Goal: Find specific page/section

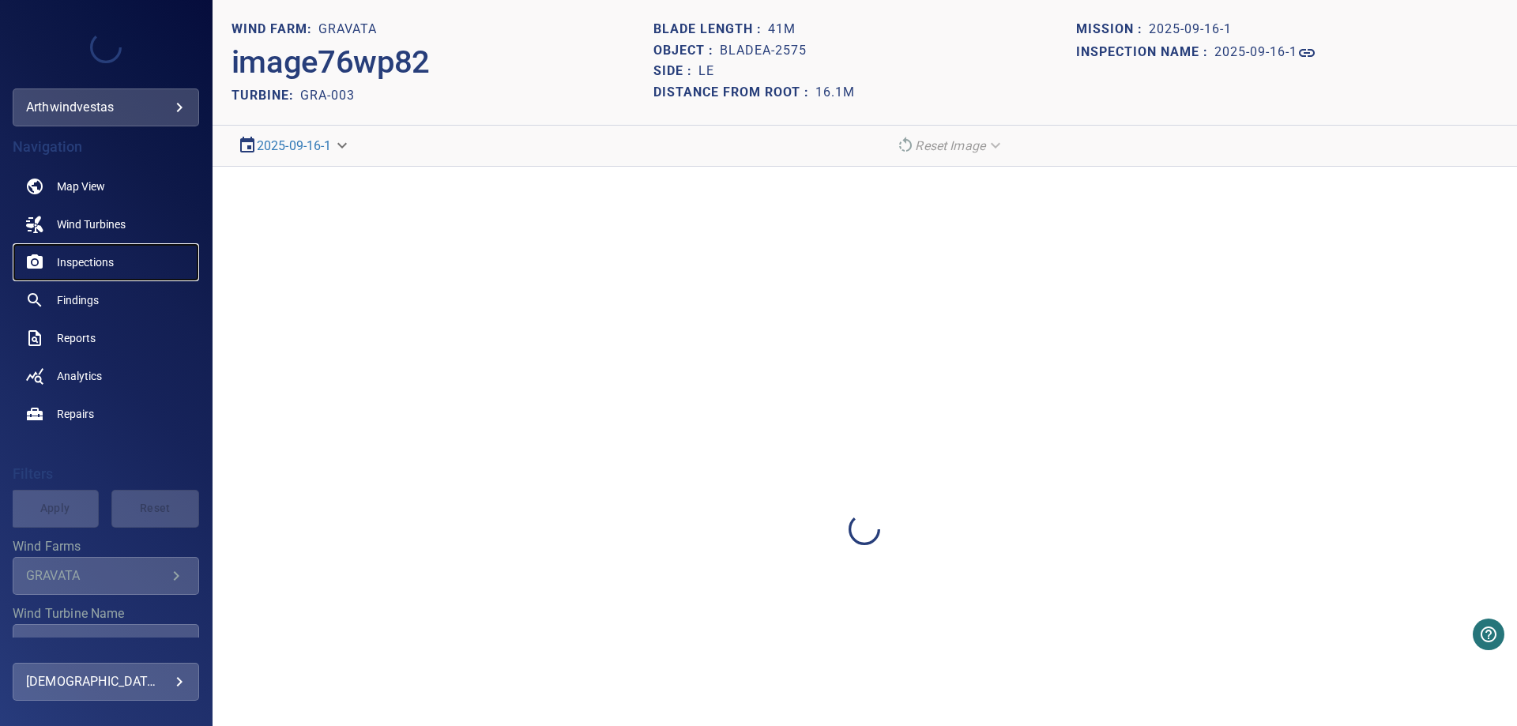
click at [85, 265] on span "Inspections" at bounding box center [85, 262] width 57 height 16
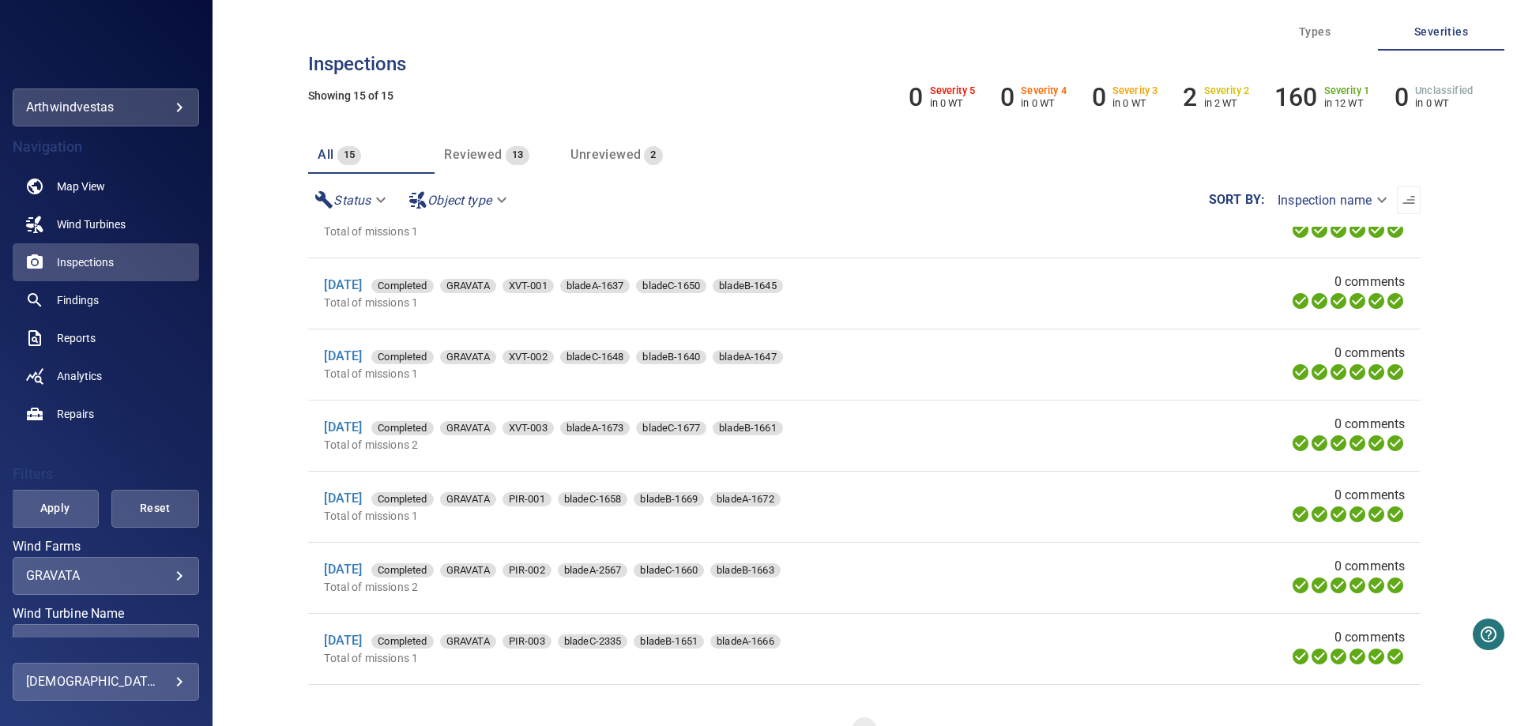
scroll to position [606, 0]
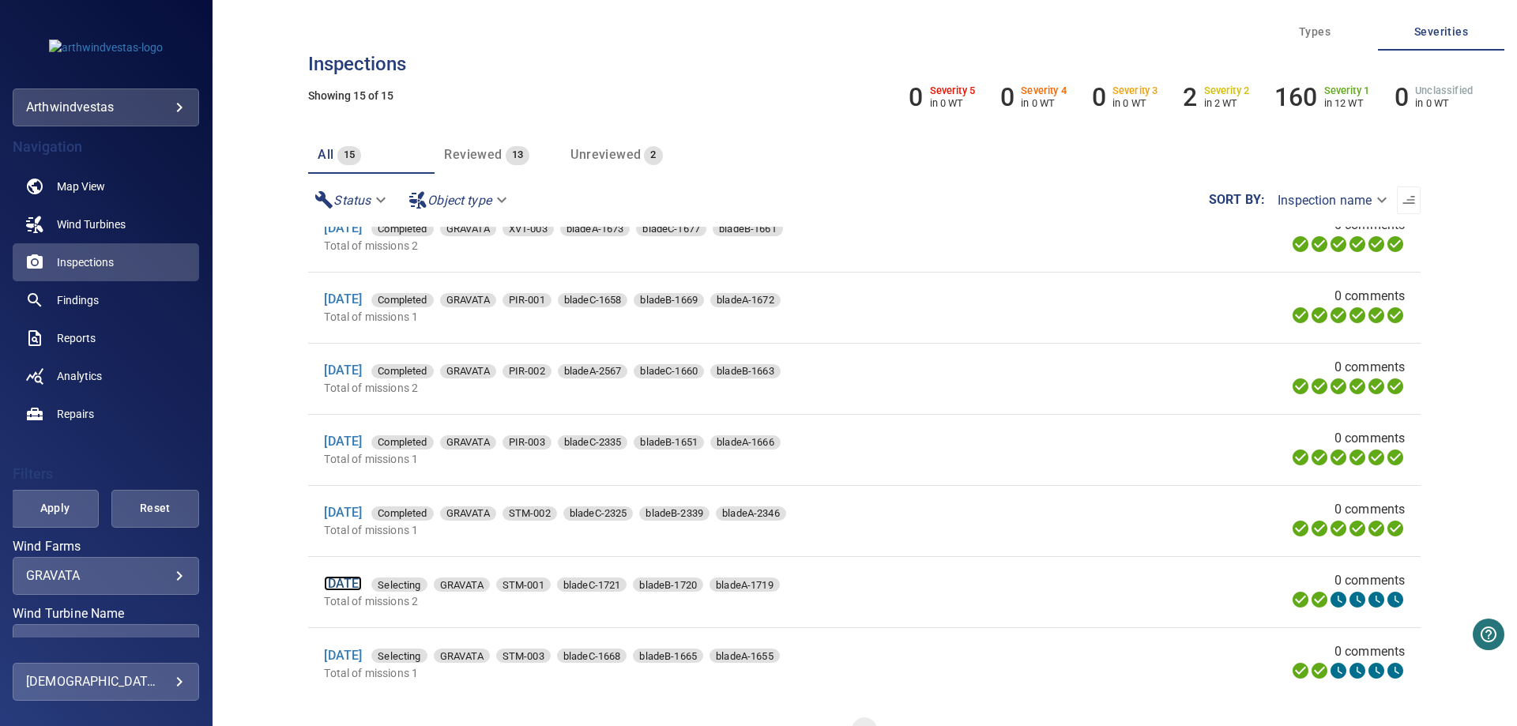
click at [362, 579] on link "[DATE]" at bounding box center [343, 583] width 38 height 15
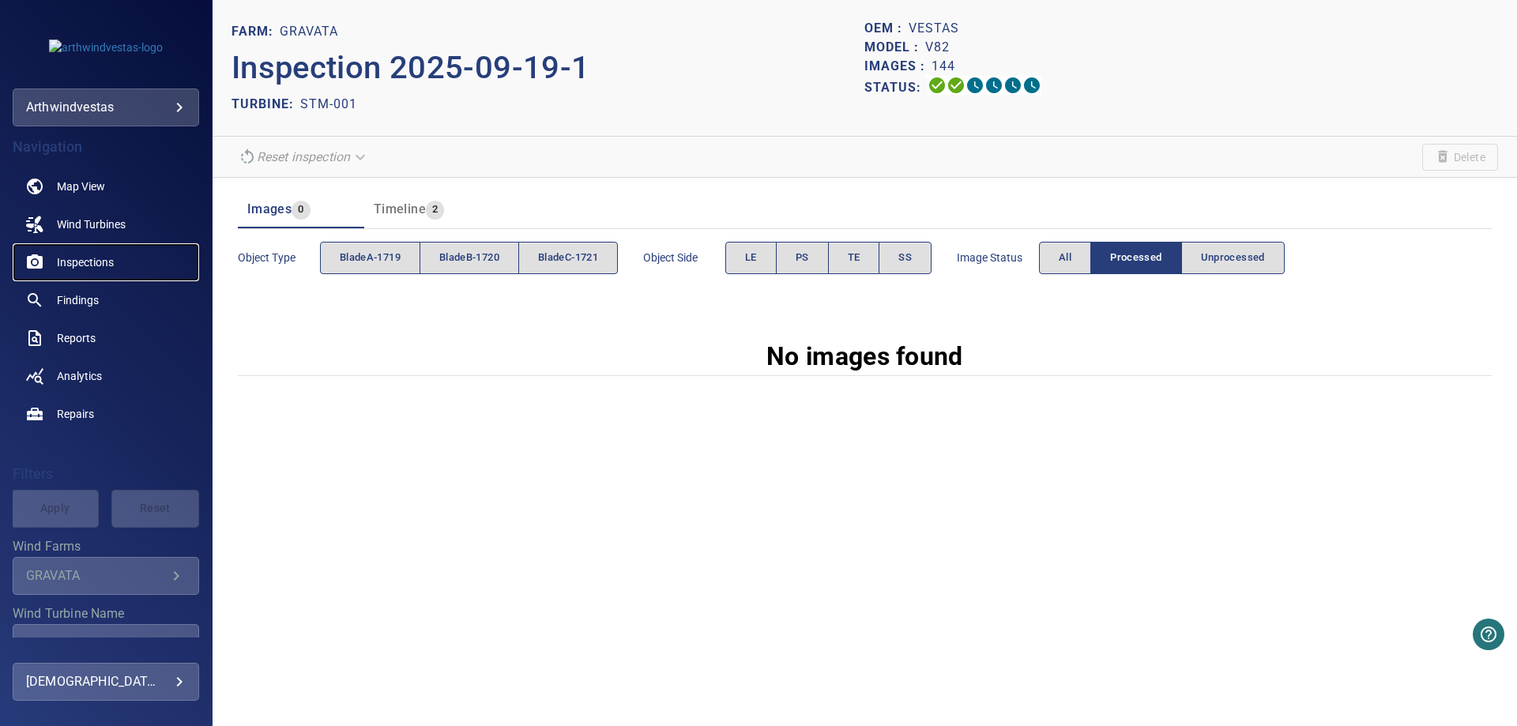
click at [91, 259] on span "Inspections" at bounding box center [85, 262] width 57 height 16
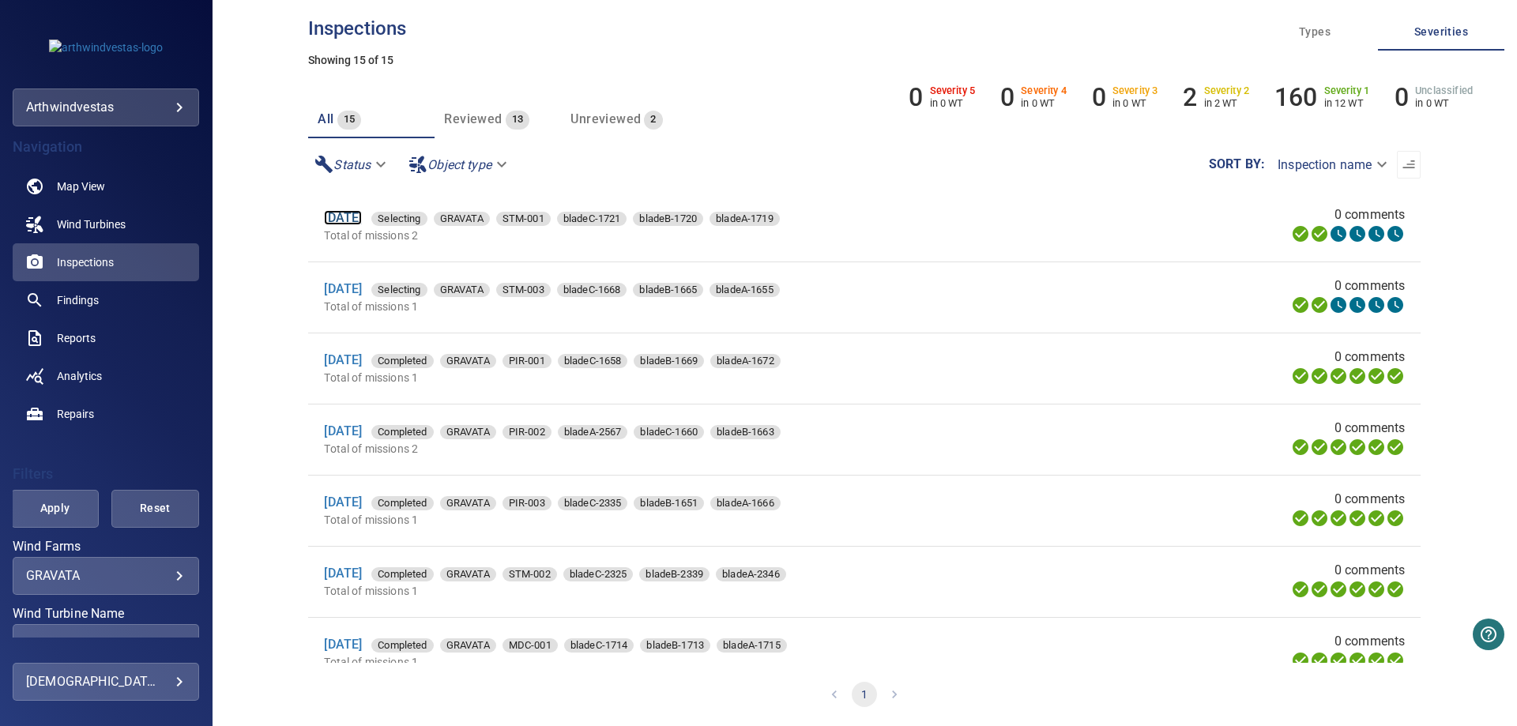
click at [362, 217] on link "[DATE]" at bounding box center [343, 217] width 38 height 15
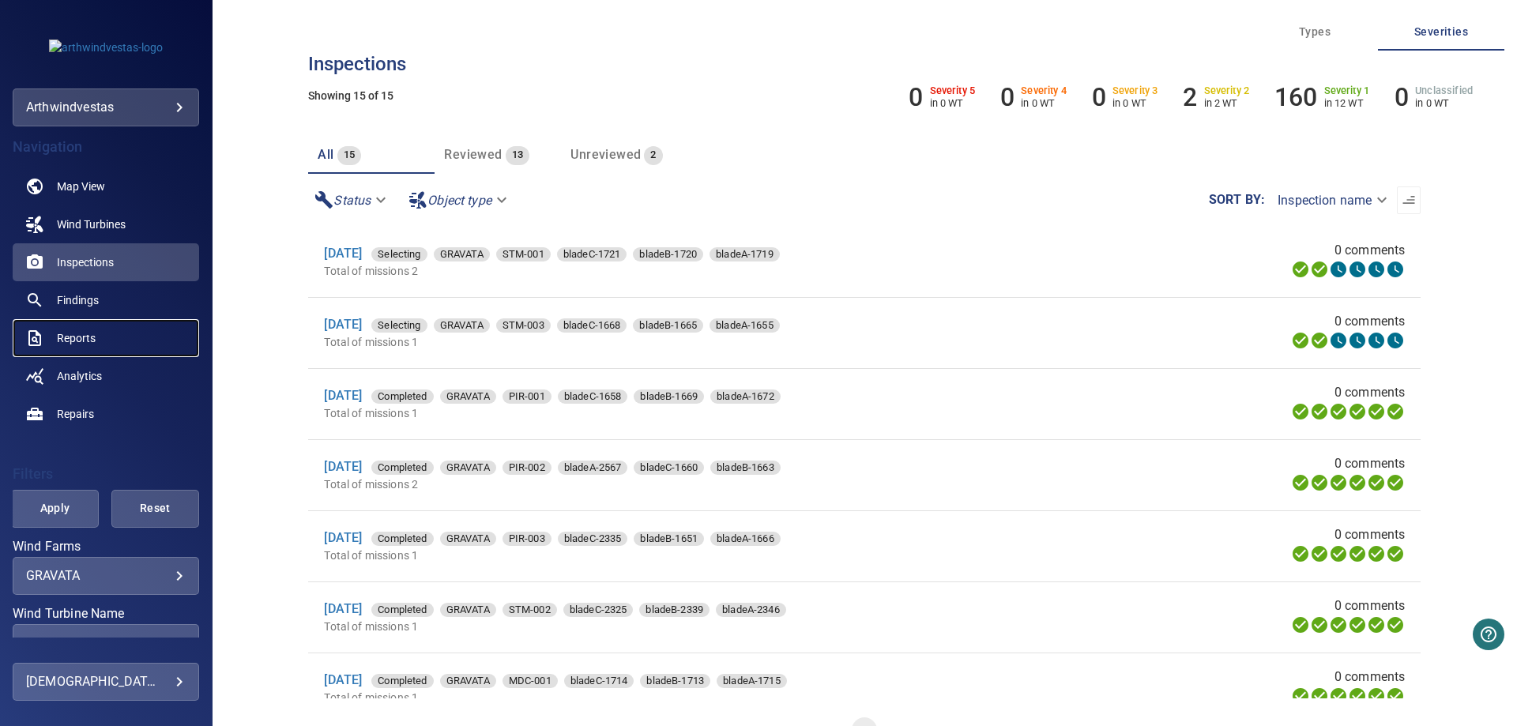
click at [88, 334] on span "Reports" at bounding box center [76, 338] width 39 height 16
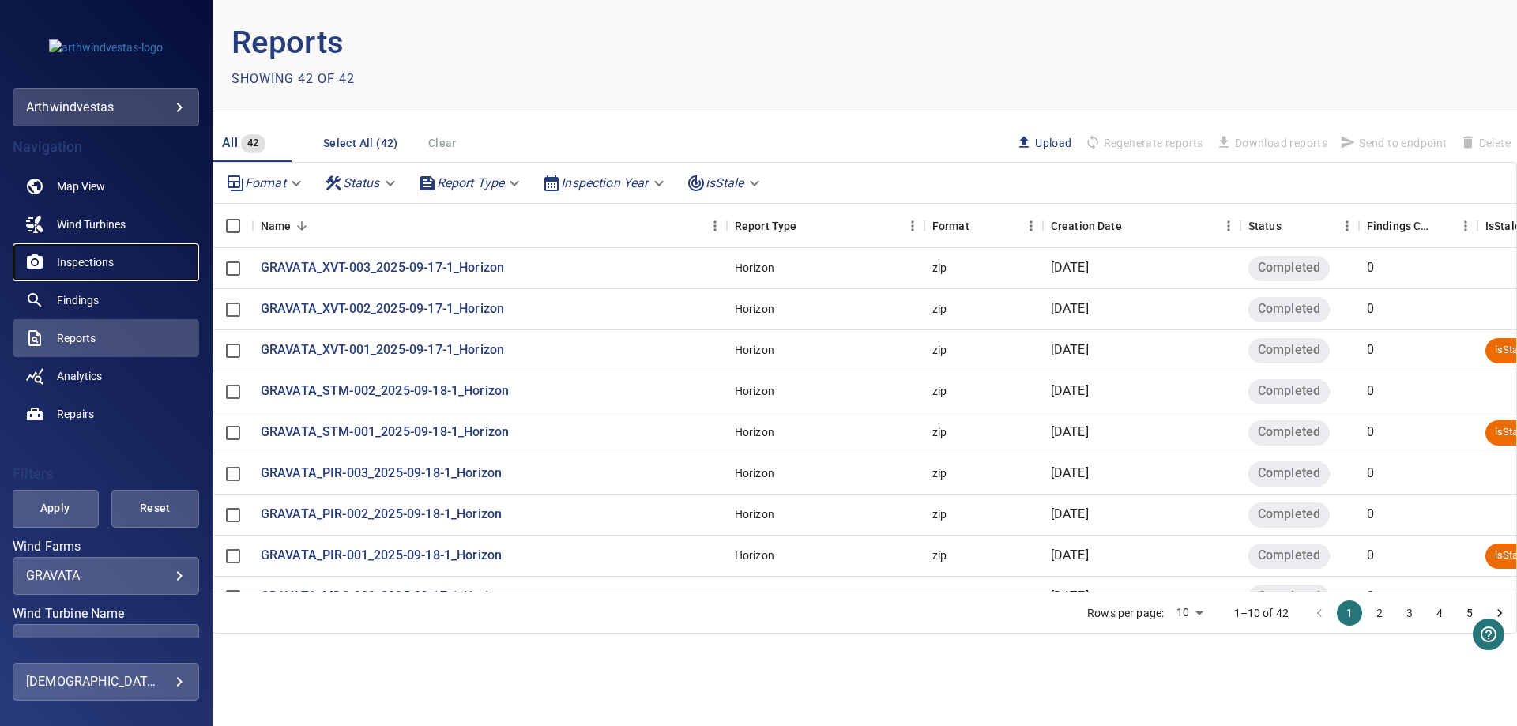
click at [97, 259] on span "Inspections" at bounding box center [85, 262] width 57 height 16
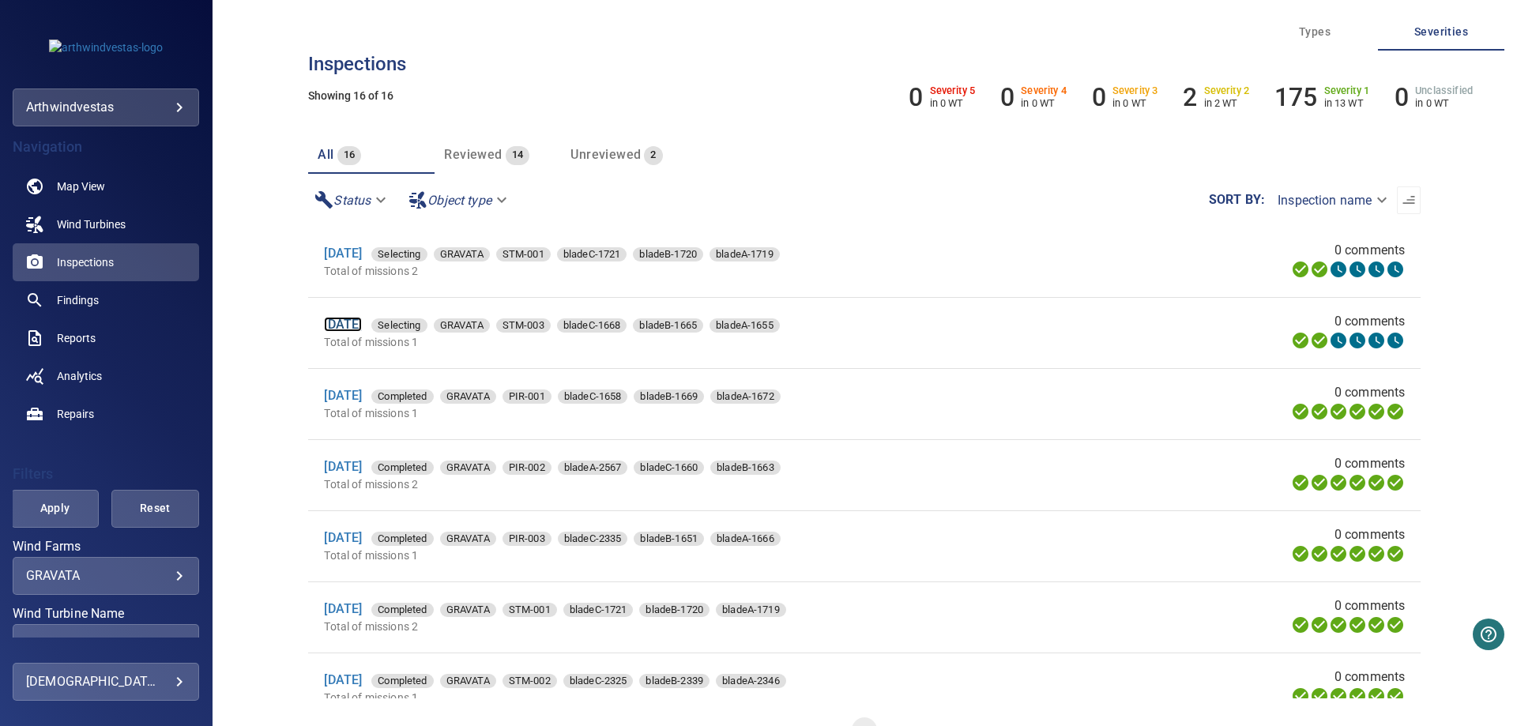
click at [362, 328] on link "[DATE]" at bounding box center [343, 324] width 38 height 15
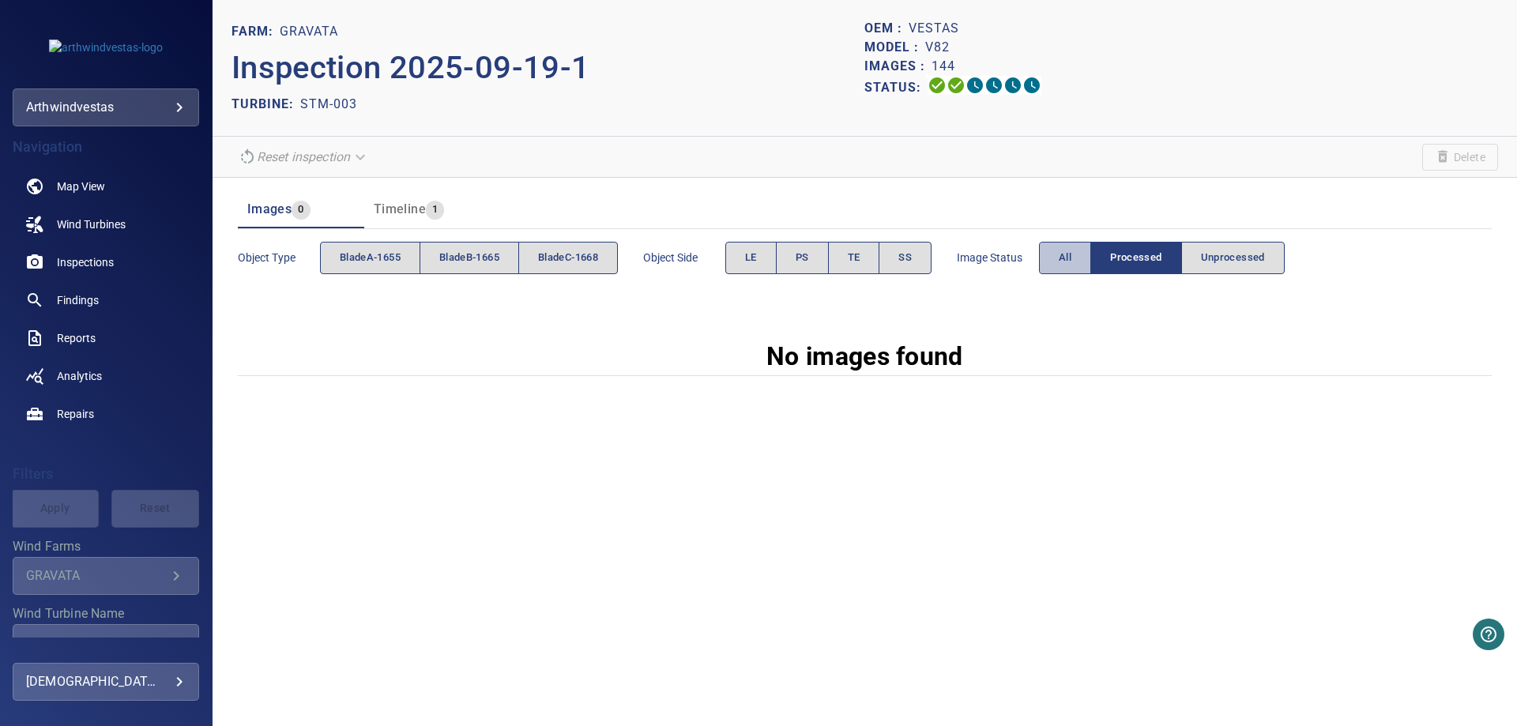
click at [1072, 258] on span "All" at bounding box center [1065, 258] width 13 height 18
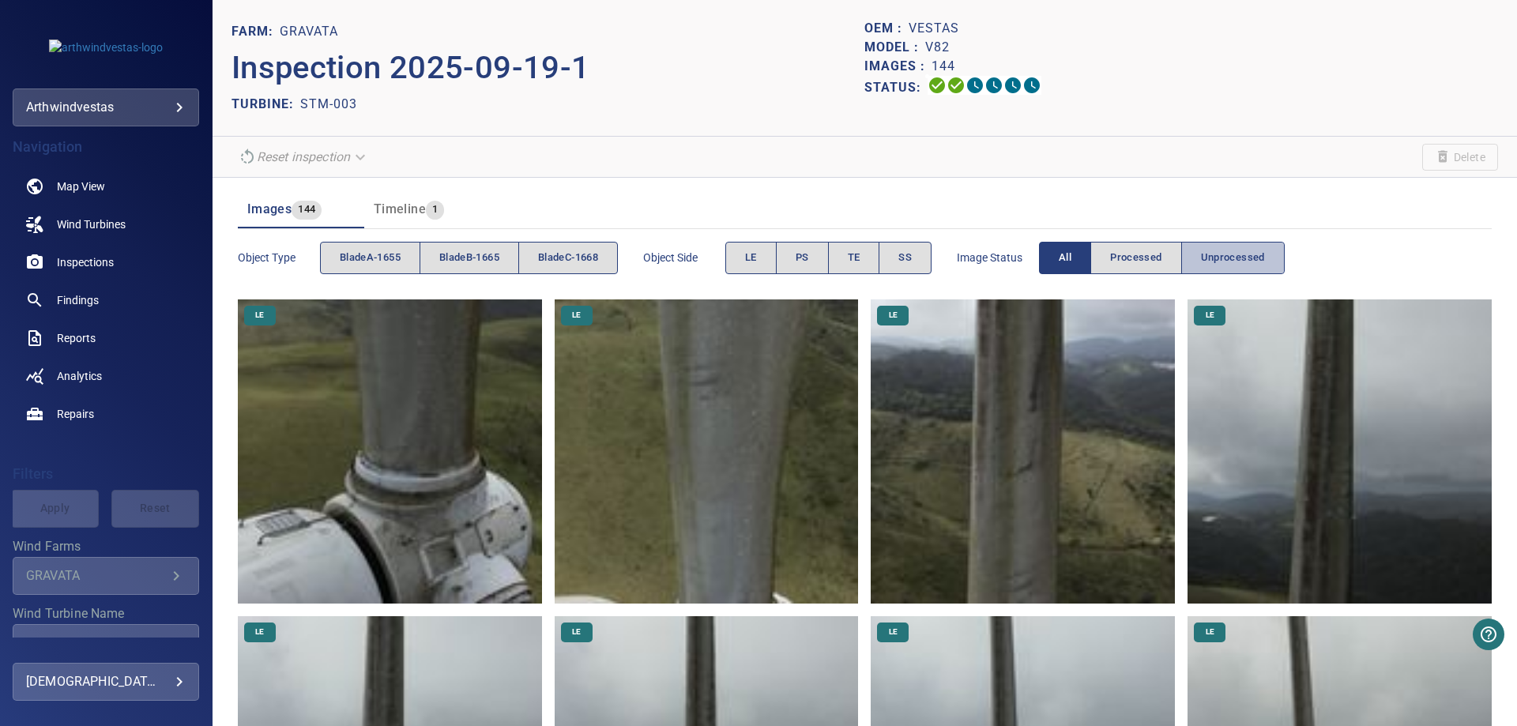
click at [1265, 256] on span "Unprocessed" at bounding box center [1233, 258] width 64 height 18
click at [390, 260] on span "bladeA-1655" at bounding box center [370, 258] width 61 height 18
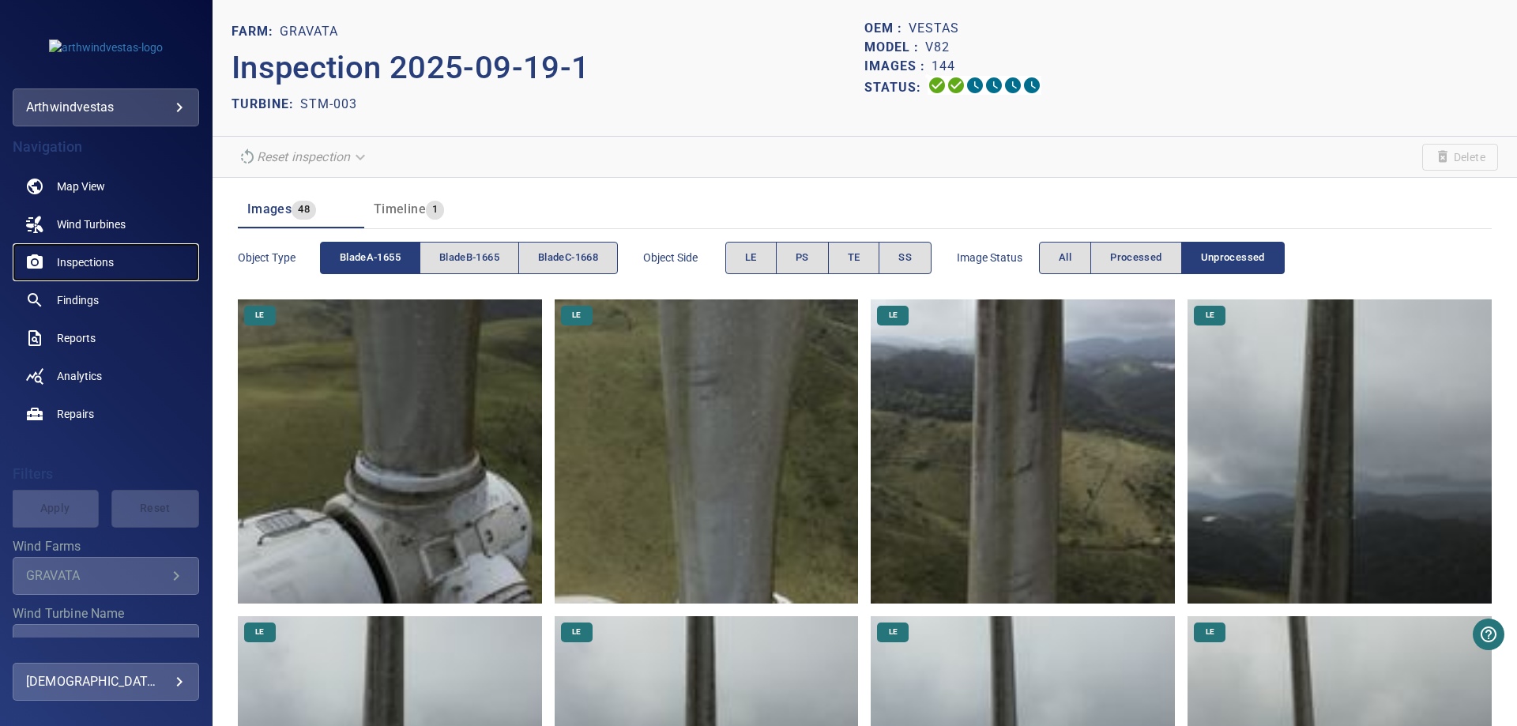
click at [96, 267] on span "Inspections" at bounding box center [85, 262] width 57 height 16
